Goal: Task Accomplishment & Management: Manage account settings

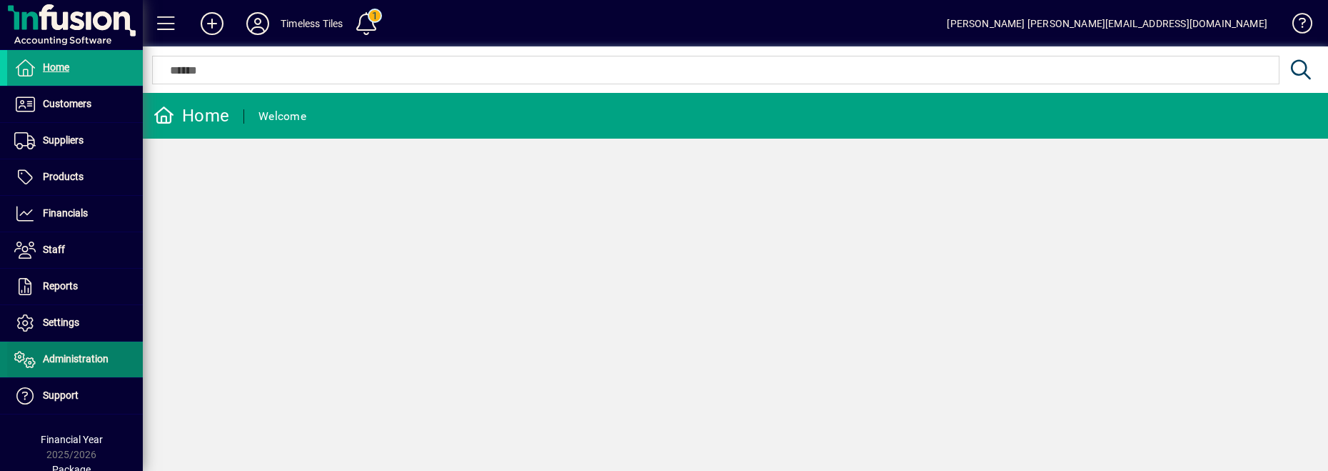
click at [74, 366] on span "Administration" at bounding box center [57, 359] width 101 height 17
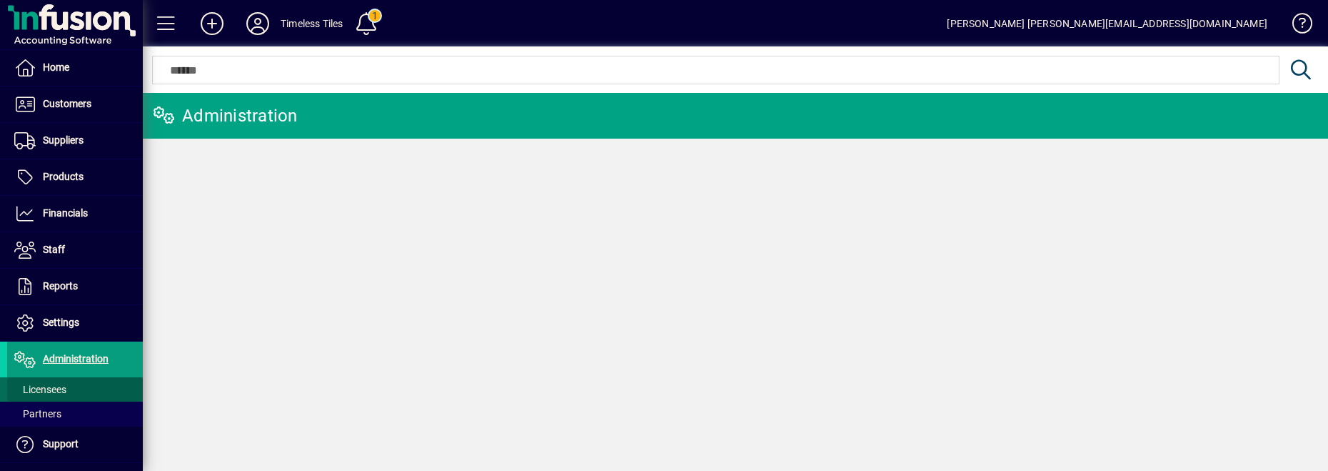
click at [73, 391] on span at bounding box center [75, 389] width 136 height 34
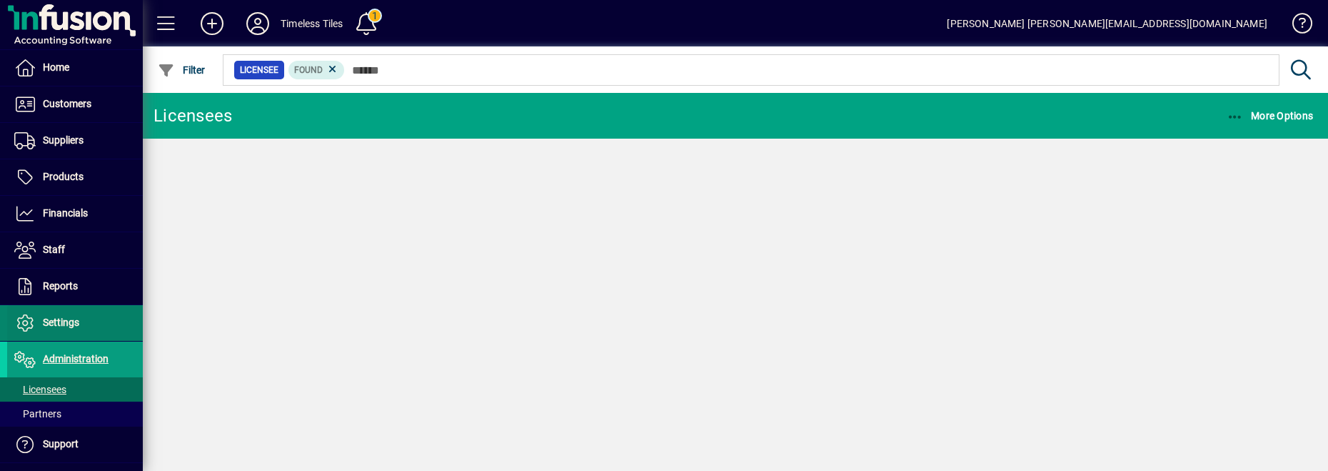
click at [64, 327] on span "Settings" at bounding box center [61, 321] width 36 height 11
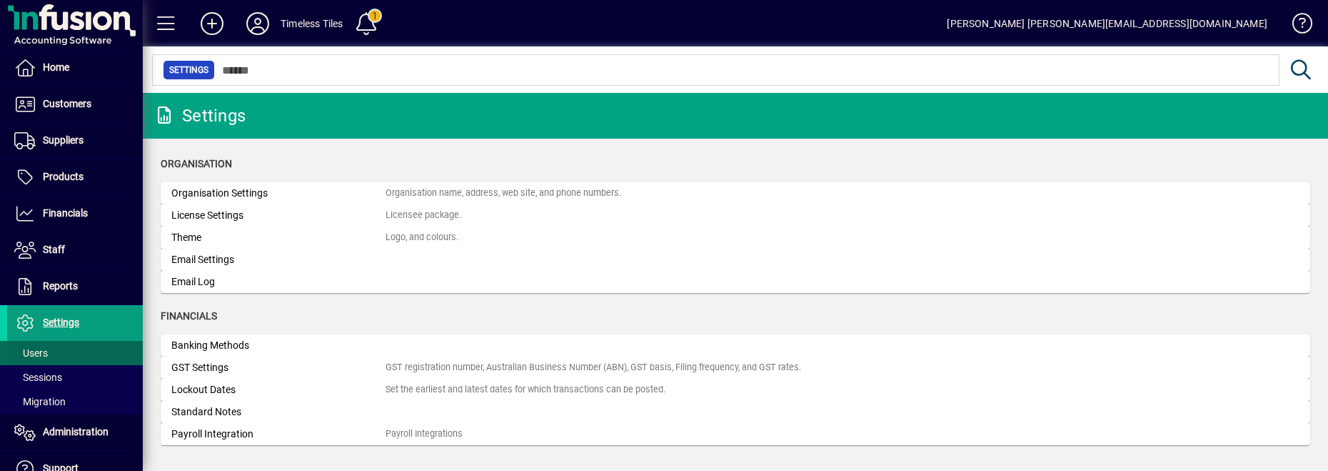
click at [50, 353] on span at bounding box center [75, 353] width 136 height 34
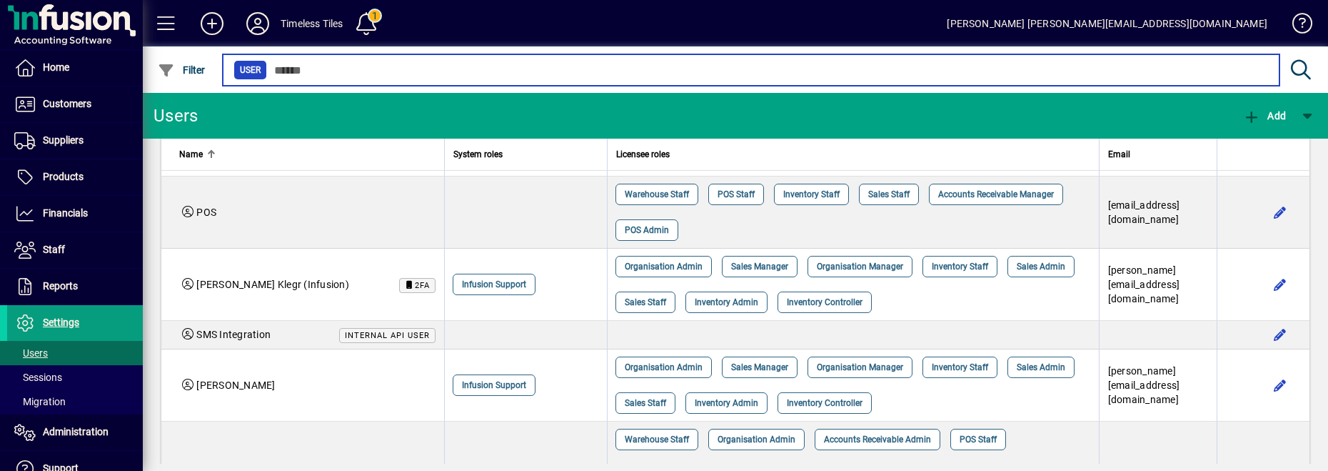
scroll to position [1600, 0]
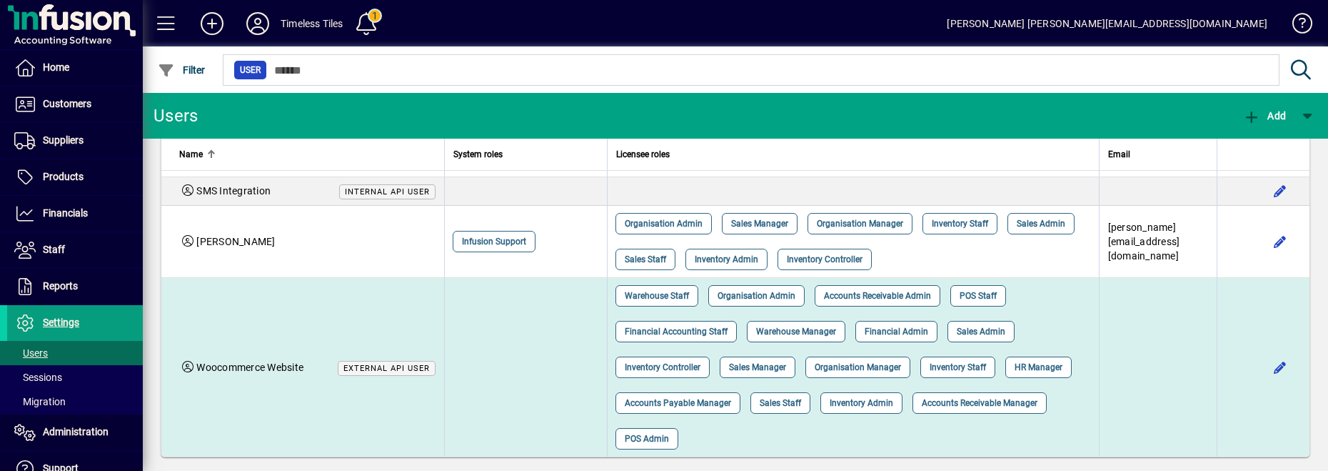
click at [553, 346] on td at bounding box center [526, 367] width 164 height 179
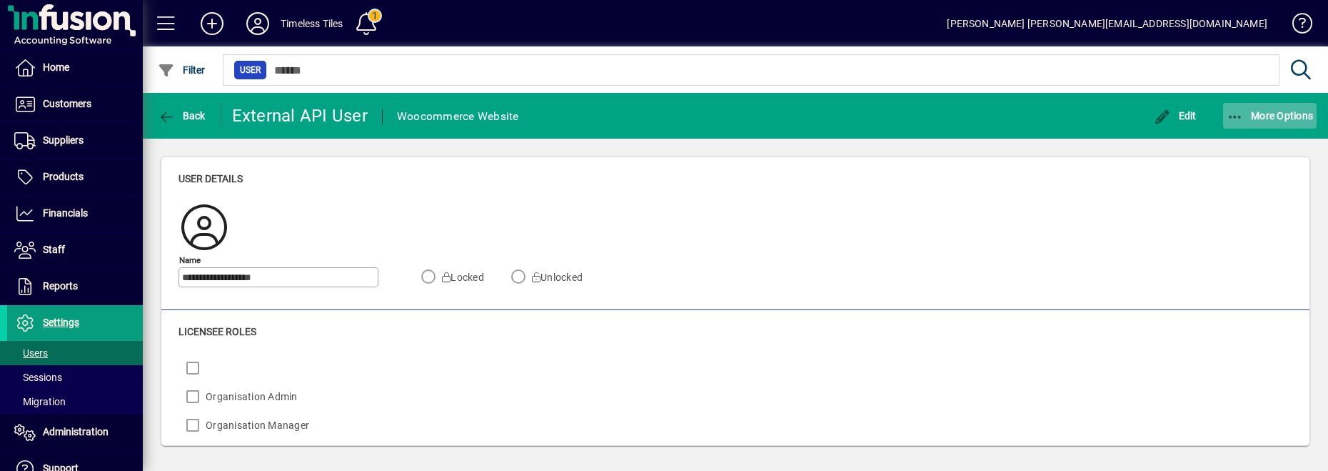
click at [1235, 118] on icon "button" at bounding box center [1236, 117] width 18 height 14
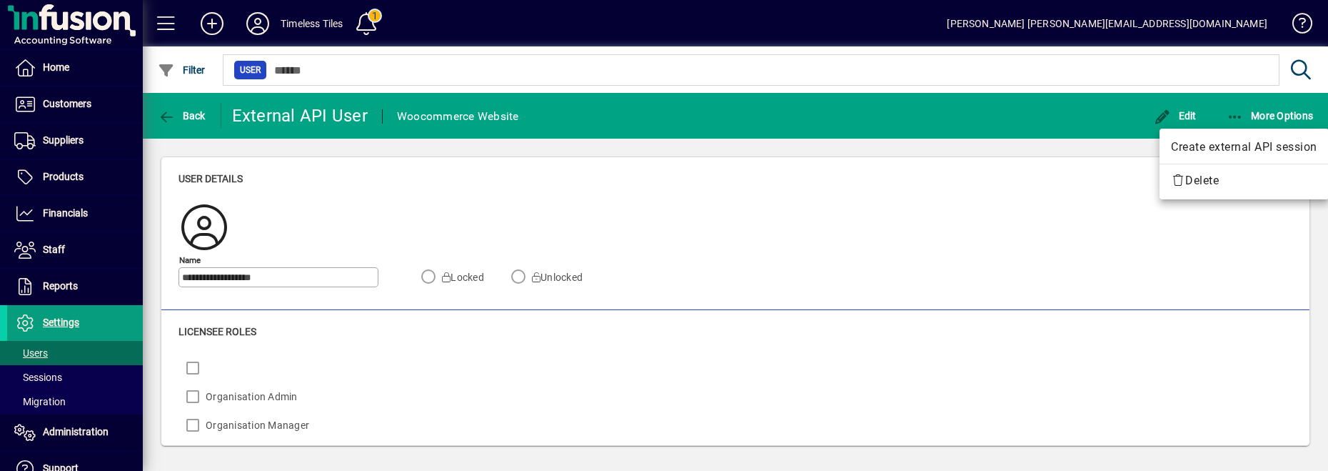
click at [658, 213] on div at bounding box center [664, 235] width 1328 height 471
click at [293, 29] on div "Timeless Tiles" at bounding box center [312, 23] width 62 height 23
click at [248, 20] on icon at bounding box center [257, 23] width 29 height 23
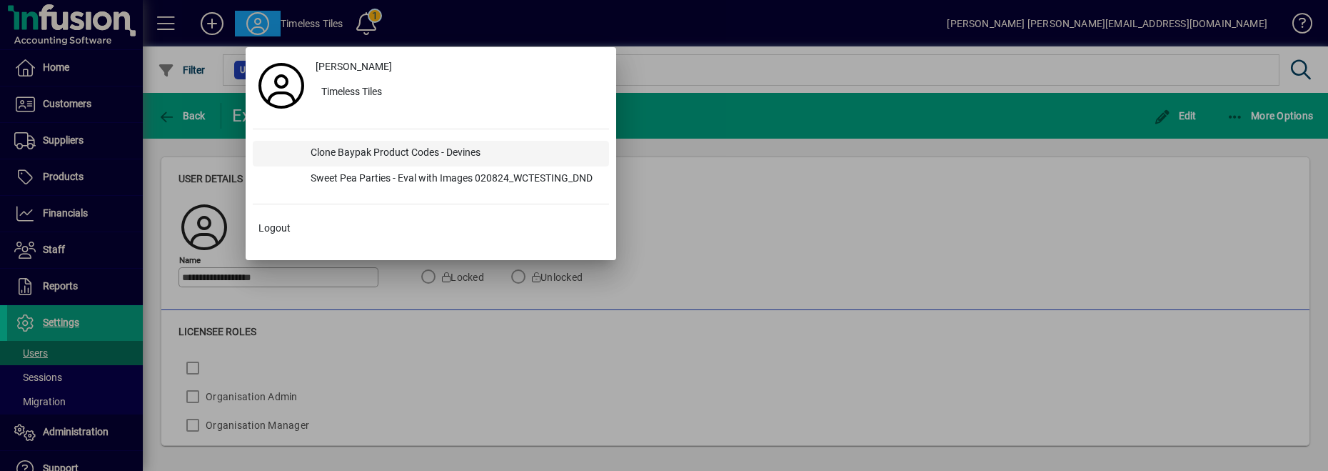
click at [312, 156] on div "Clone Baypak Product Codes - Devines" at bounding box center [454, 154] width 310 height 26
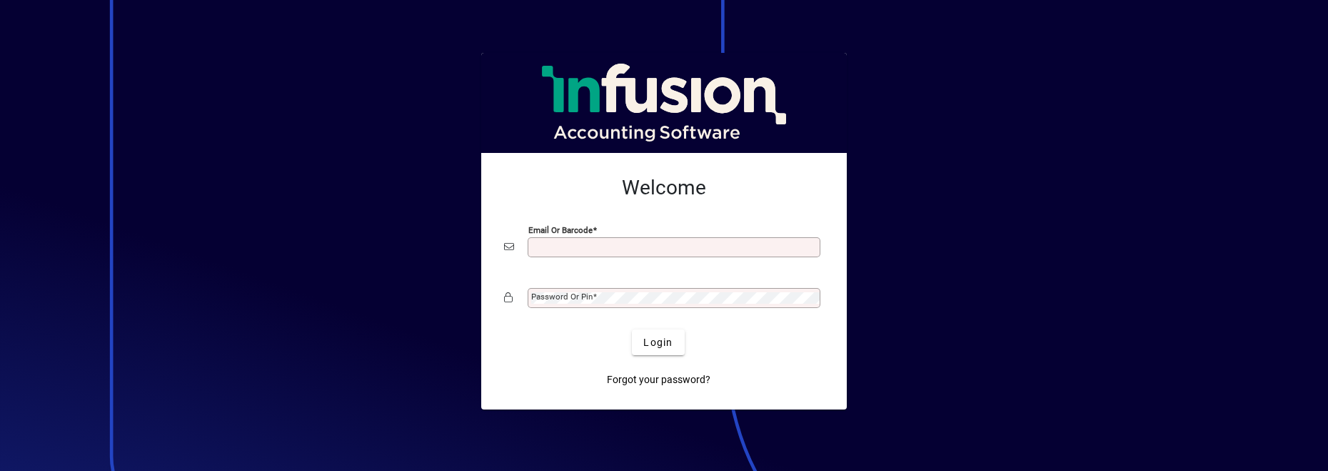
type input "**********"
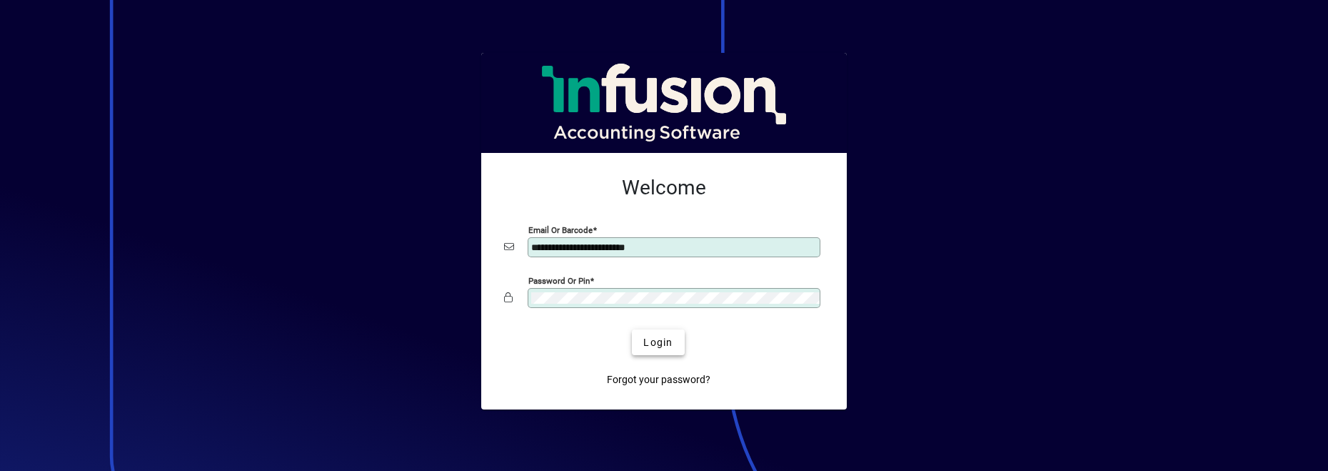
click at [651, 335] on span "Login" at bounding box center [657, 342] width 29 height 15
